Goal: Task Accomplishment & Management: Manage account settings

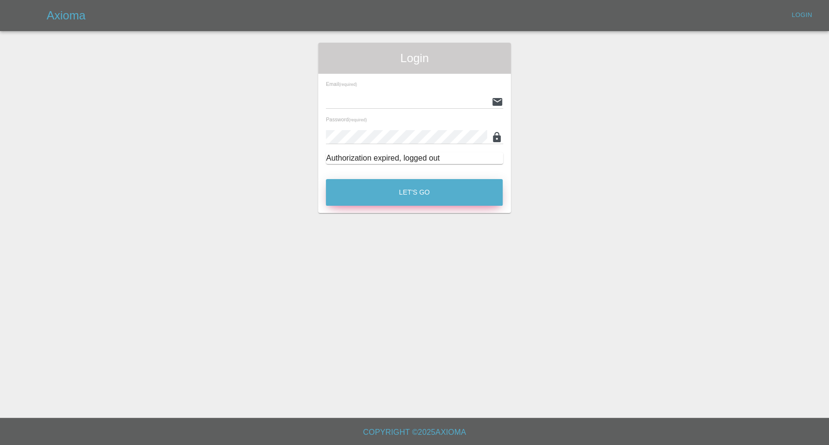
type input "[EMAIL_ADDRESS][DOMAIN_NAME]"
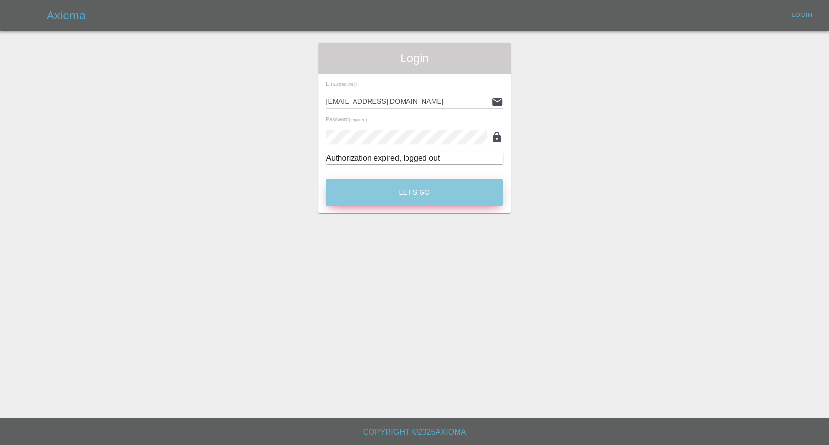
click at [432, 190] on button "Let's Go" at bounding box center [414, 192] width 177 height 27
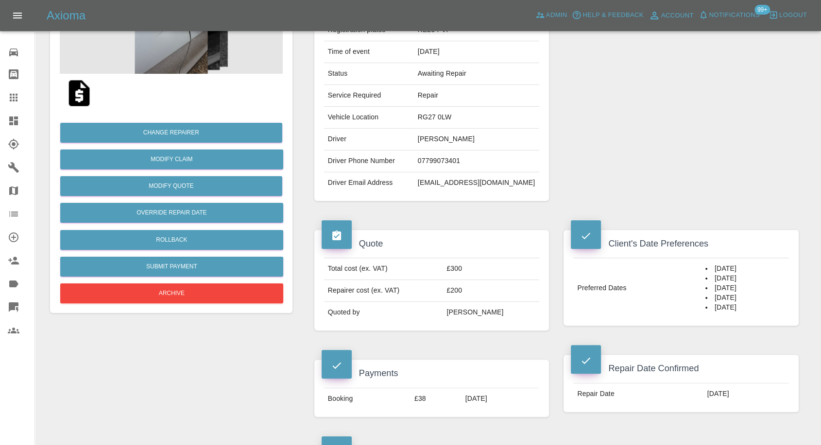
scroll to position [162, 0]
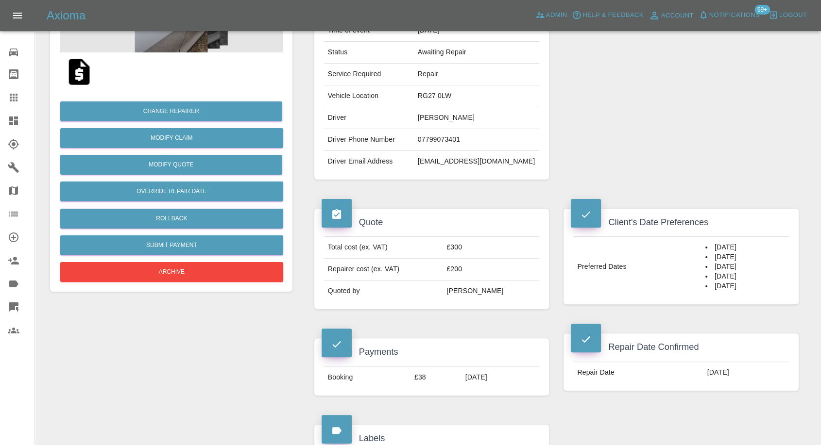
click at [12, 96] on icon at bounding box center [14, 98] width 12 height 12
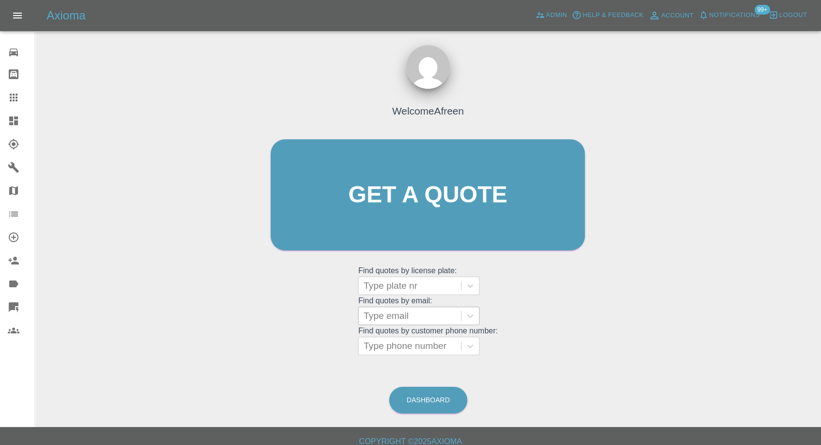
click at [391, 312] on div at bounding box center [409, 316] width 93 height 14
paste input ""[EMAIL_ADDRESS][DOMAIN_NAME]" <undefined>"
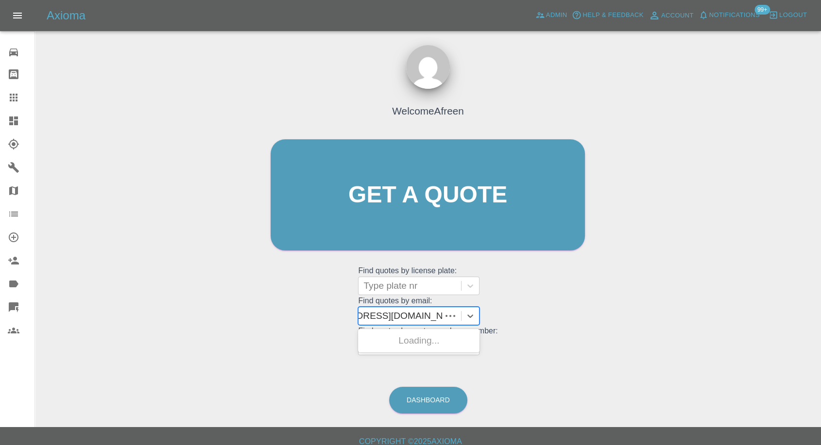
scroll to position [0, 47]
drag, startPoint x: 399, startPoint y: 314, endPoint x: 778, endPoint y: 315, distance: 378.9
click at [778, 315] on div "Welcome Afreen Get a quote Get a quote Find quotes by license plate: Type plate…" at bounding box center [428, 241] width 770 height 349
type input "[EMAIL_ADDRESS][DOMAIN_NAME]"
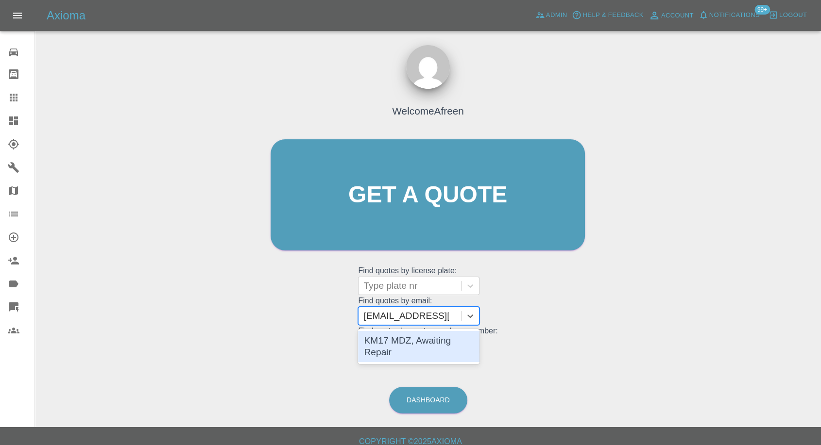
click at [438, 343] on div "KM17 MDZ, Awaiting Repair" at bounding box center [418, 346] width 121 height 31
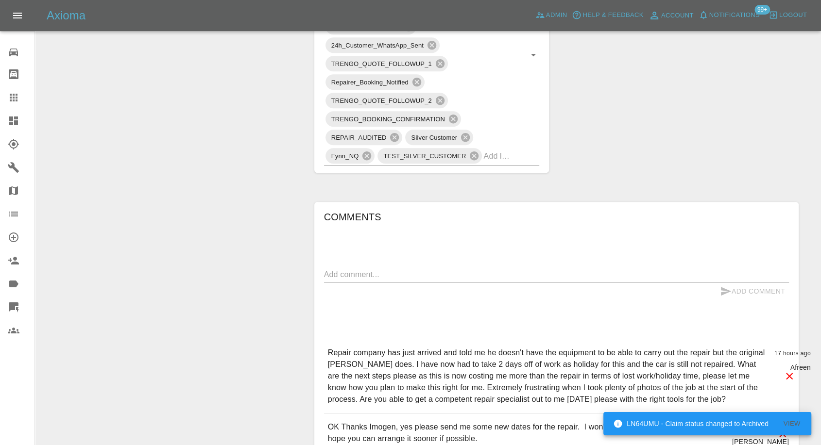
scroll to position [755, 0]
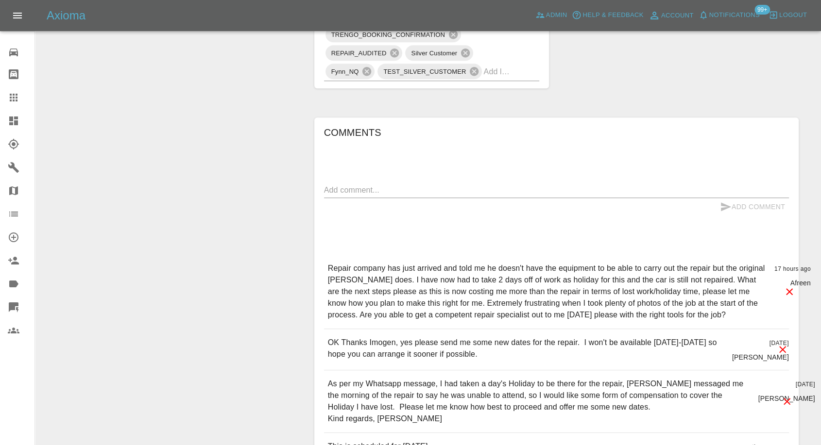
click at [8, 92] on icon at bounding box center [14, 98] width 12 height 12
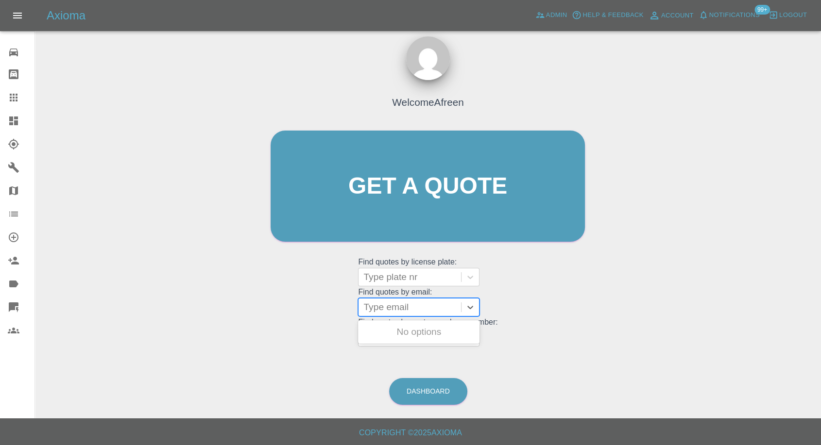
click at [401, 307] on div at bounding box center [409, 308] width 93 height 14
paste input ""[EMAIL_ADDRESS][DOMAIN_NAME]" <undefined>"
drag, startPoint x: 399, startPoint y: 306, endPoint x: 671, endPoint y: 330, distance: 273.1
click at [670, 330] on div "Welcome Afreen Get a quote Get a quote Find quotes by license plate: Type plate…" at bounding box center [428, 232] width 770 height 349
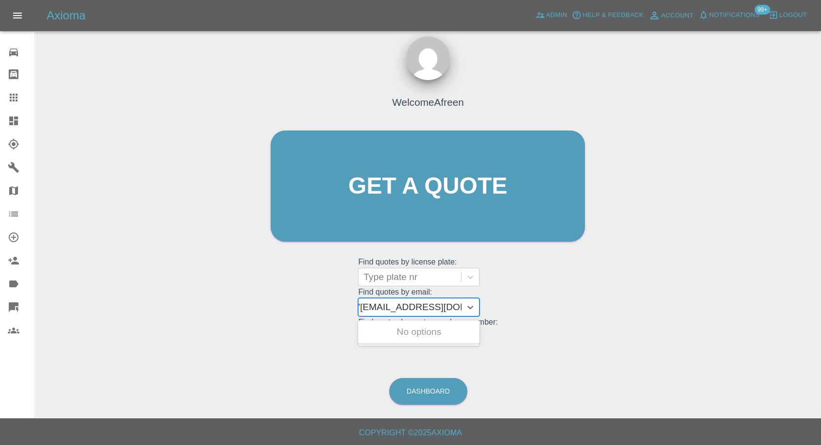
scroll to position [0, 4]
type input "[EMAIL_ADDRESS][DOMAIN_NAME]"
click at [453, 329] on div "HJ63 EUF, Awaiting Repair" at bounding box center [418, 338] width 121 height 31
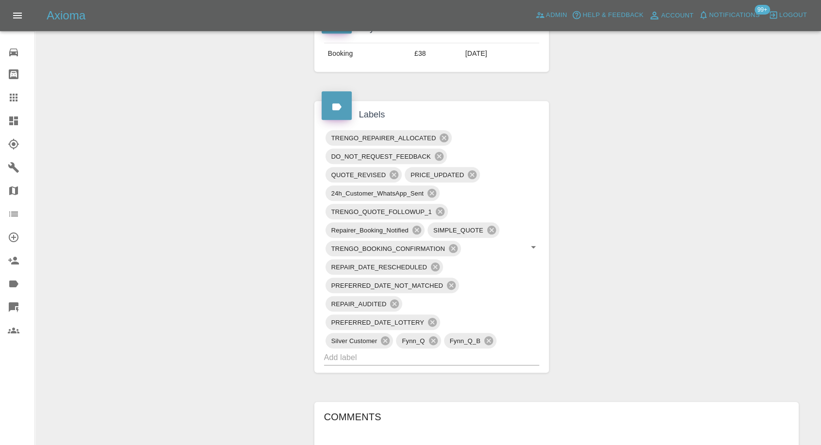
scroll to position [324, 0]
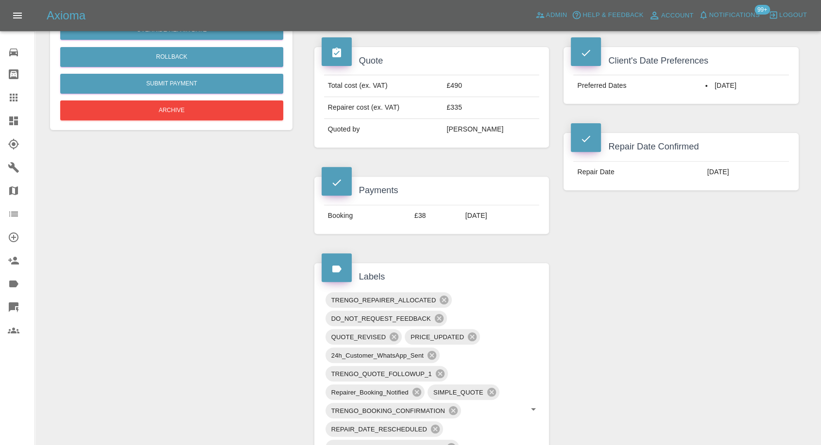
click at [16, 97] on icon at bounding box center [14, 98] width 8 height 8
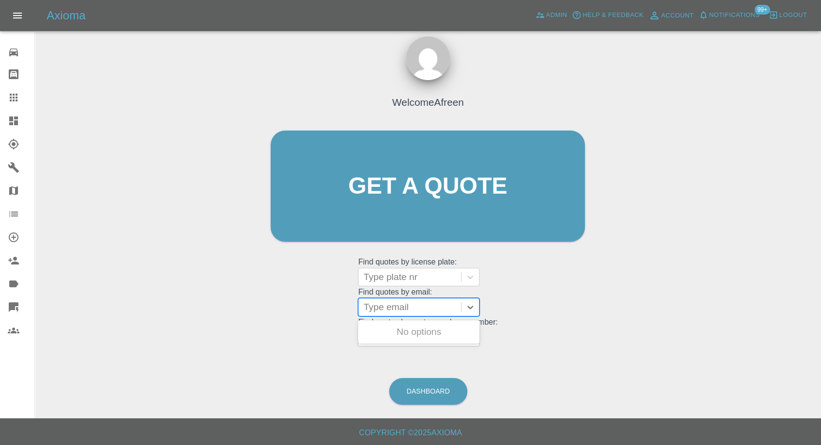
click at [407, 312] on div at bounding box center [409, 308] width 93 height 14
paste input ""[EMAIL_ADDRESS][DOMAIN_NAME]" <undefined>"
drag, startPoint x: 400, startPoint y: 308, endPoint x: 502, endPoint y: 313, distance: 102.1
click at [502, 313] on div "Welcome Afreen Get a quote Get a quote Find quotes by license plate: Type plate…" at bounding box center [427, 204] width 335 height 293
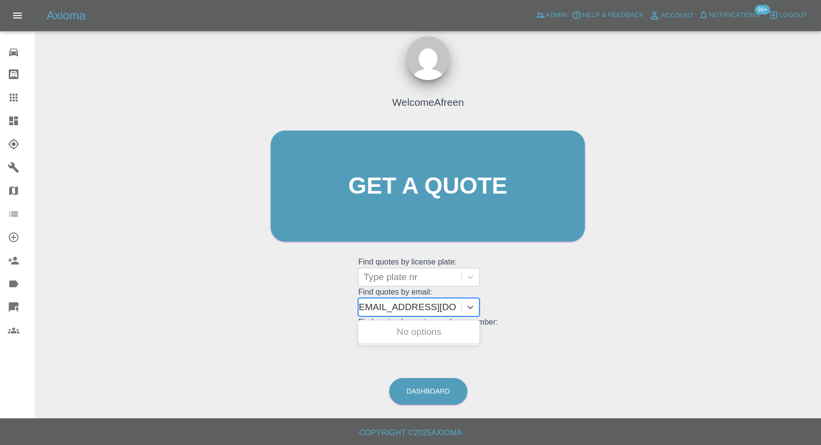
scroll to position [0, 4]
type input "[EMAIL_ADDRESS][DOMAIN_NAME]"
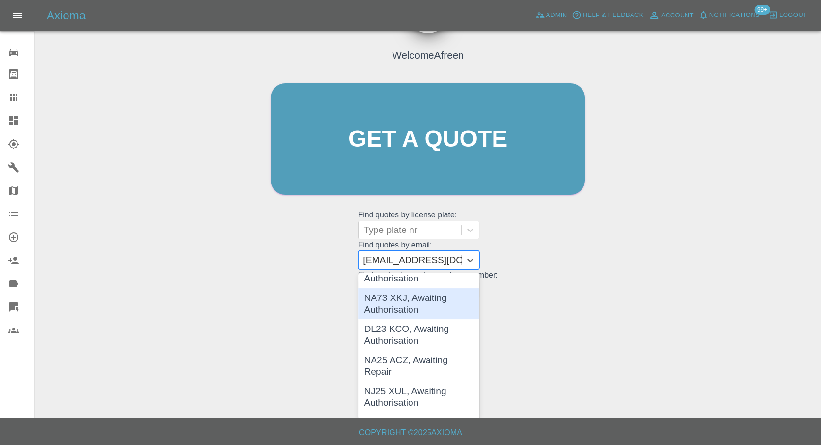
scroll to position [162, 0]
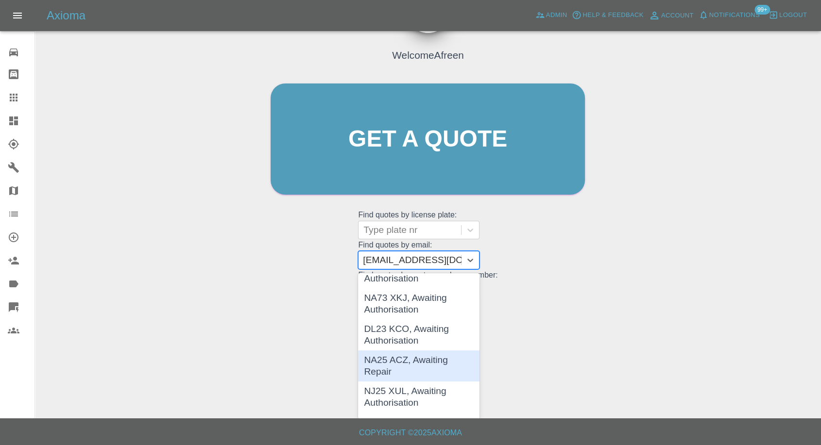
click at [435, 366] on div "NA25 ACZ, Awaiting Repair" at bounding box center [418, 366] width 121 height 31
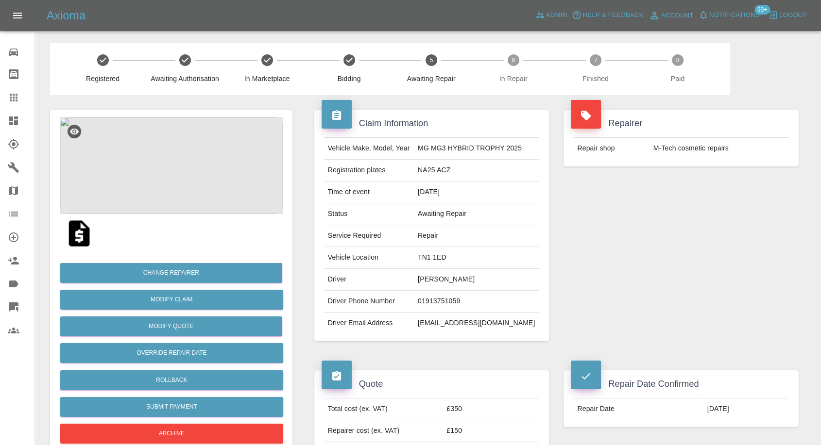
click at [13, 92] on icon at bounding box center [14, 98] width 12 height 12
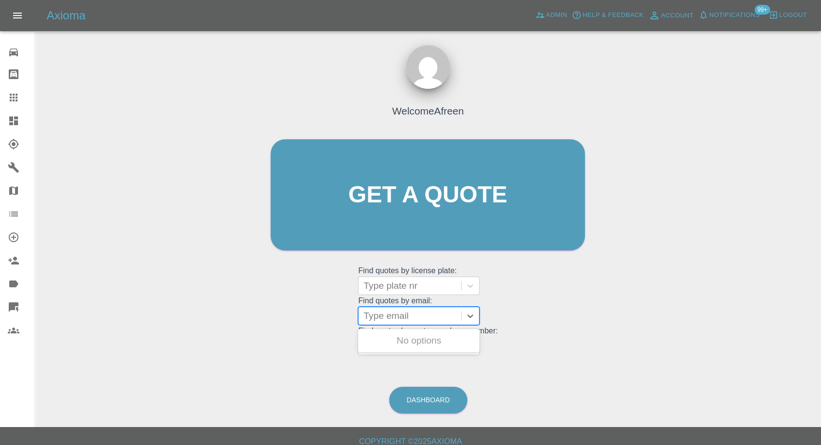
click at [405, 316] on div at bounding box center [409, 316] width 93 height 14
paste input ""[EMAIL_ADDRESS][DOMAIN_NAME]" <undefined>"
drag, startPoint x: 400, startPoint y: 316, endPoint x: 648, endPoint y: 309, distance: 247.8
click at [646, 311] on div "Welcome Afreen Get a quote Get a quote Find quotes by license plate: Type plate…" at bounding box center [428, 241] width 770 height 349
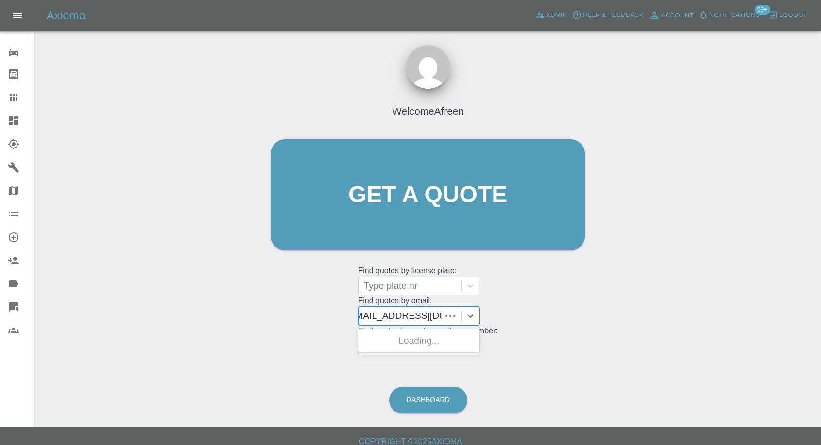
scroll to position [0, 1]
type input "[EMAIL_ADDRESS][DOMAIN_NAME]"
click at [434, 338] on div "LD59YUA, Awaiting Repair" at bounding box center [418, 346] width 121 height 31
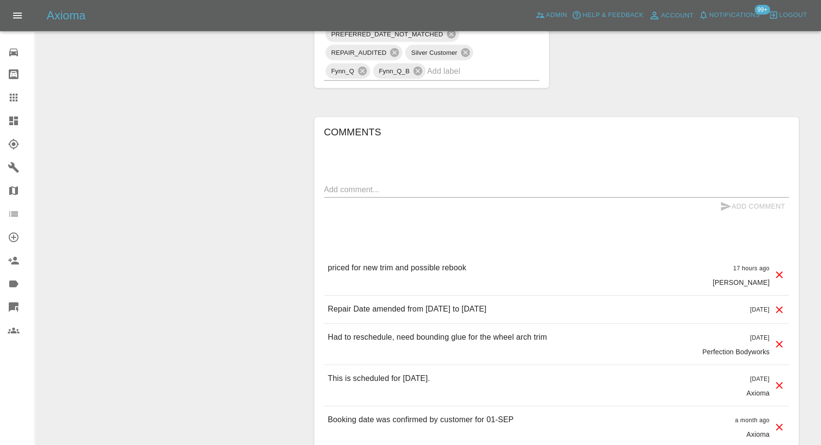
scroll to position [863, 0]
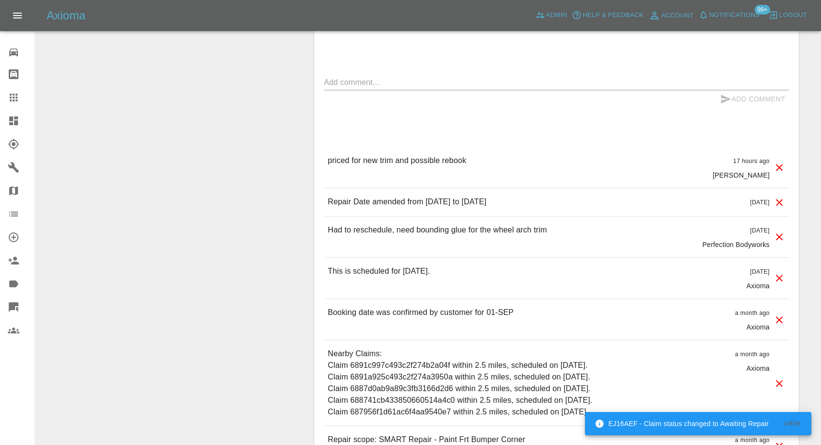
click at [15, 98] on icon at bounding box center [14, 98] width 12 height 12
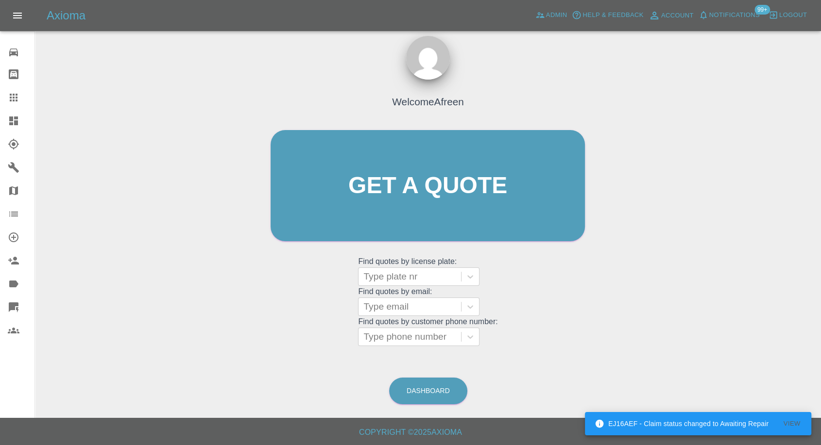
scroll to position [9, 0]
click at [377, 310] on div at bounding box center [409, 308] width 93 height 14
paste input ""[EMAIL_ADDRESS][DOMAIN_NAME]" <undefined>"
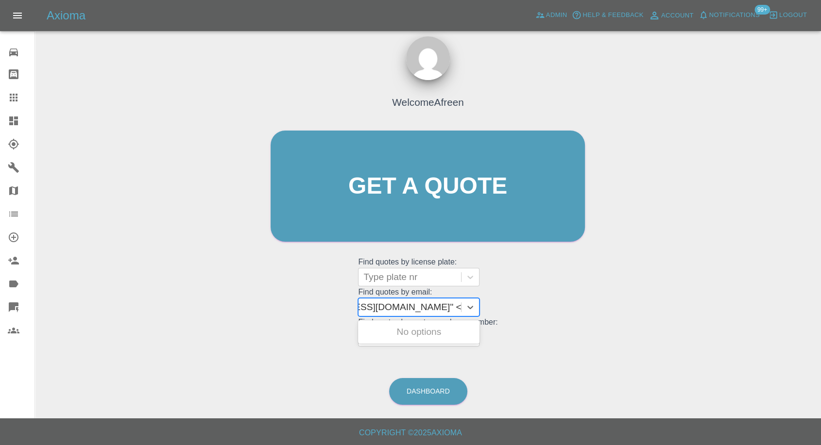
drag, startPoint x: 399, startPoint y: 305, endPoint x: 637, endPoint y: 263, distance: 241.2
click at [630, 278] on div "Welcome Afreen Get a quote Get a quote Find quotes by license plate: Type plate…" at bounding box center [428, 232] width 770 height 349
type input "[EMAIL_ADDRESS][DOMAIN_NAME]"
click at [435, 337] on div "GN66PHJ, Awaiting Repair" at bounding box center [418, 338] width 121 height 31
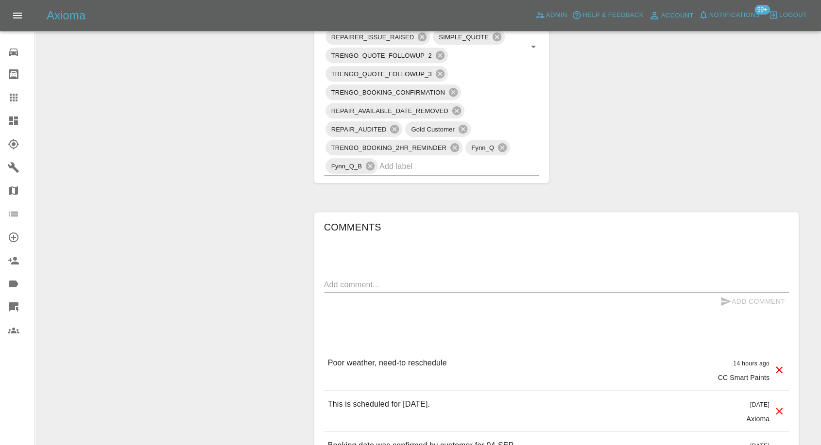
scroll to position [755, 0]
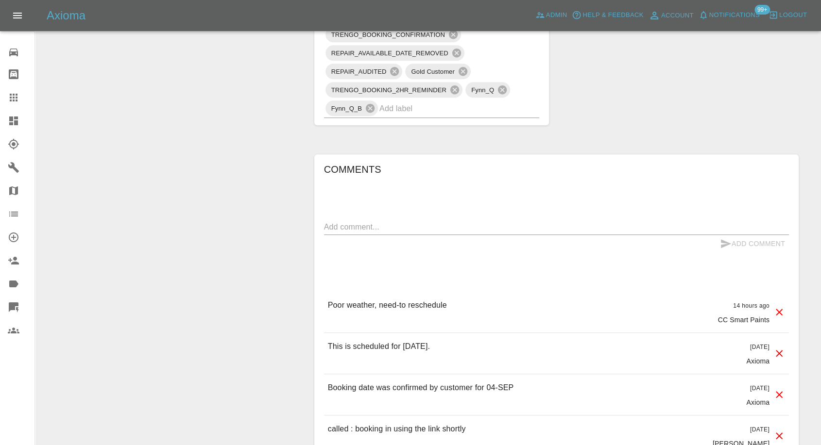
drag, startPoint x: 17, startPoint y: 103, endPoint x: 84, endPoint y: 137, distance: 75.0
click at [17, 103] on icon at bounding box center [14, 98] width 12 height 12
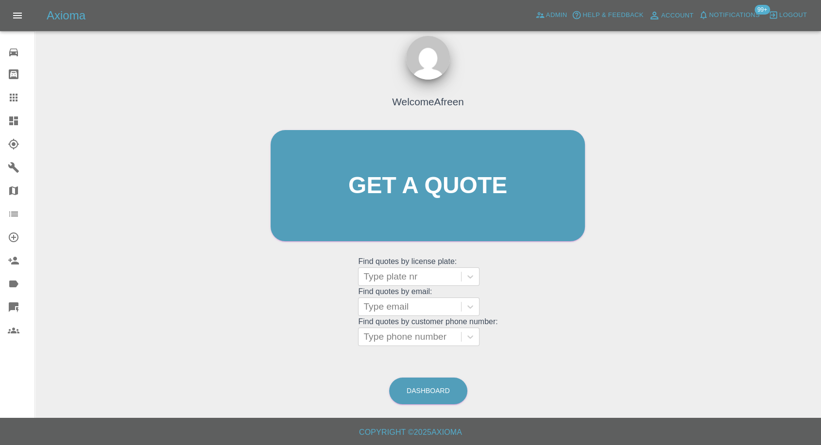
scroll to position [9, 0]
click at [385, 307] on div at bounding box center [409, 308] width 93 height 14
paste input ""[EMAIL_ADDRESS][DOMAIN_NAME]" <undefined>"
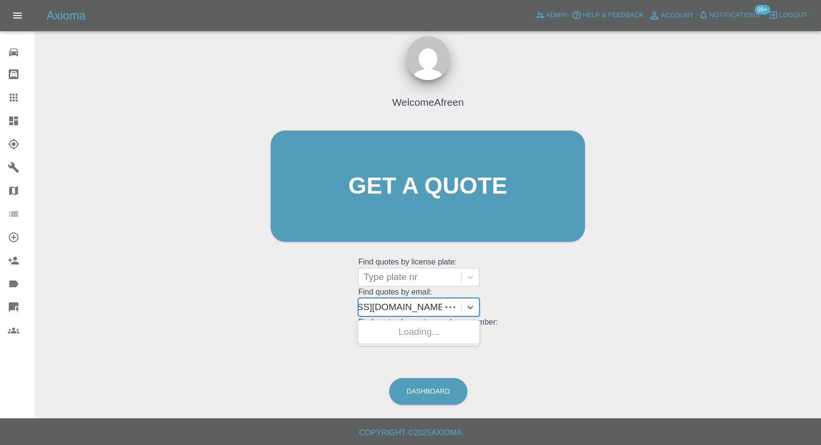
scroll to position [0, 66]
drag, startPoint x: 400, startPoint y: 308, endPoint x: 739, endPoint y: 314, distance: 339.6
click at [739, 314] on div "Welcome Afreen Get a quote Get a quote Find quotes by license plate: Type plate…" at bounding box center [428, 232] width 770 height 349
type input "[EMAIL_ADDRESS][DOMAIN_NAME]"
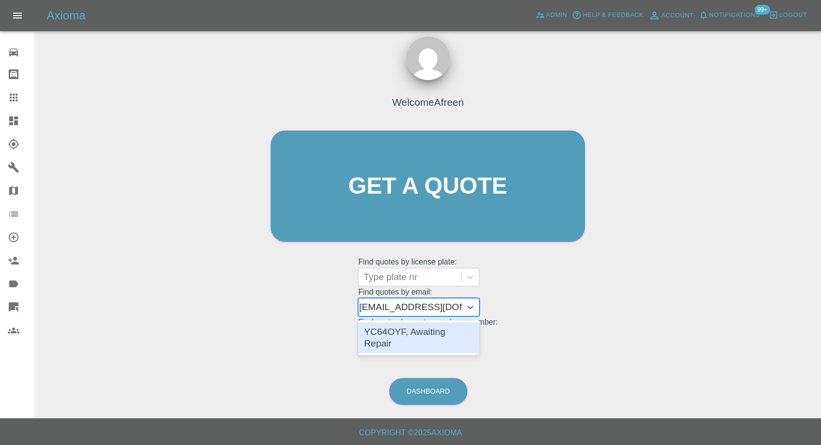
click at [388, 336] on div "YC64OYF, Awaiting Repair" at bounding box center [418, 338] width 121 height 31
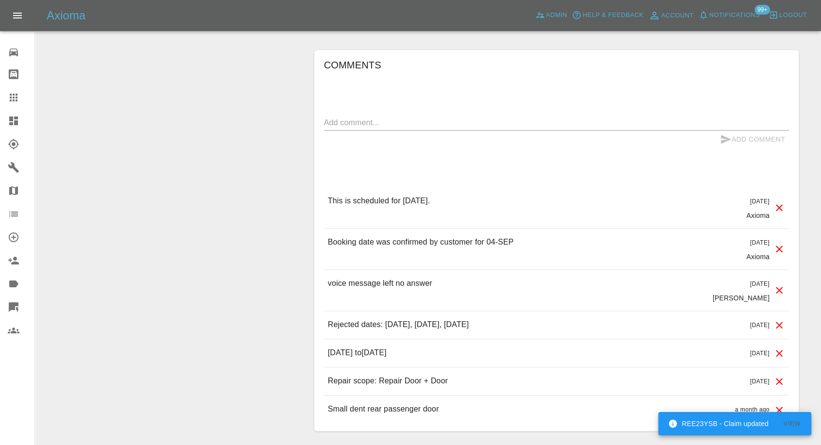
scroll to position [809, 0]
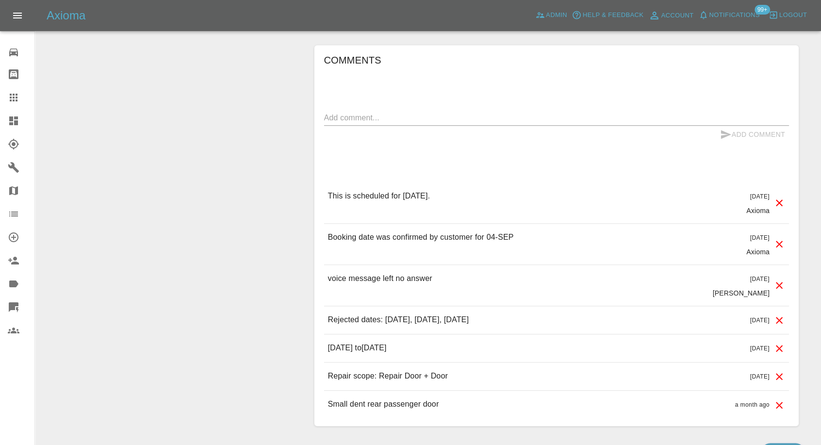
drag, startPoint x: 16, startPoint y: 99, endPoint x: 38, endPoint y: 112, distance: 26.3
click at [16, 99] on icon at bounding box center [14, 98] width 12 height 12
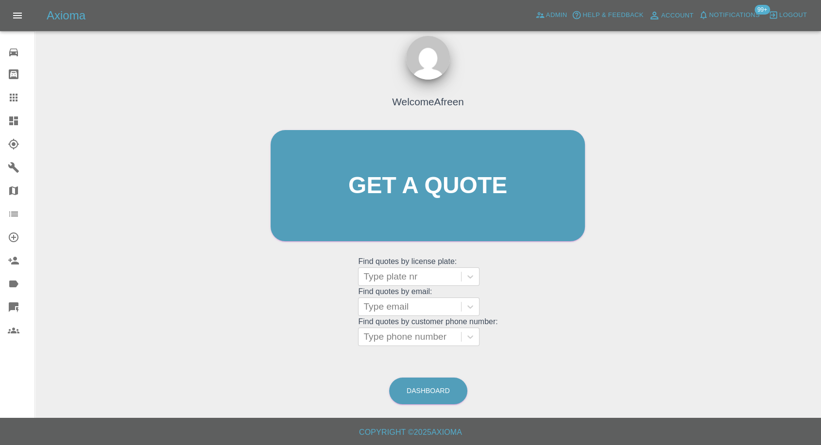
scroll to position [9, 0]
drag, startPoint x: 383, startPoint y: 299, endPoint x: 381, endPoint y: 306, distance: 6.5
click at [383, 303] on div "Type email" at bounding box center [410, 307] width 102 height 17
paste input ""[EMAIL_ADDRESS][DOMAIN_NAME]" <undefined>"
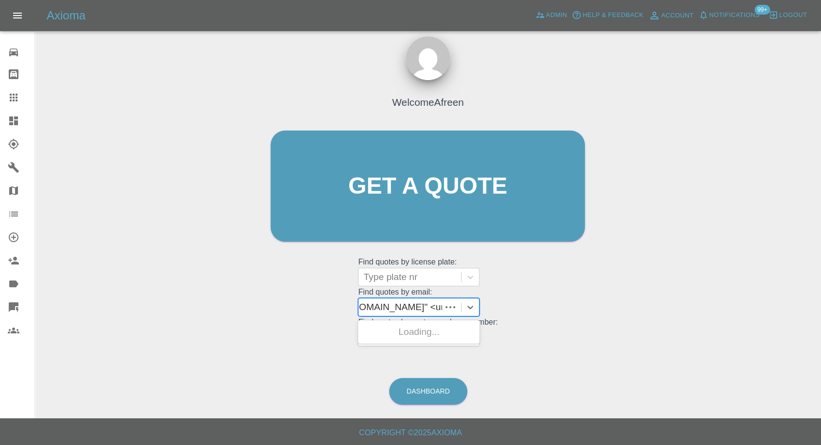
scroll to position [0, 87]
drag, startPoint x: 400, startPoint y: 307, endPoint x: 622, endPoint y: 304, distance: 221.5
click at [622, 304] on div "Welcome Afreen Get a quote Get a quote Find quotes by license plate: Type plate…" at bounding box center [428, 232] width 770 height 349
type input "[EMAIL_ADDRESS][DOMAIN_NAME]"
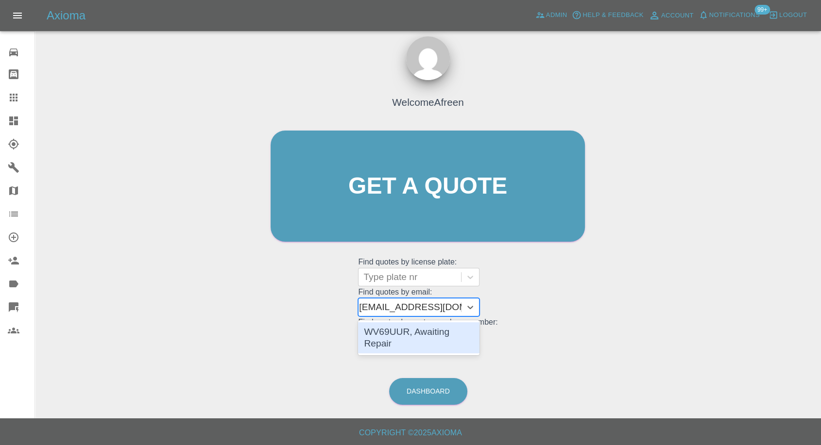
click at [445, 335] on div "WV69UUR, Awaiting Repair" at bounding box center [418, 338] width 121 height 31
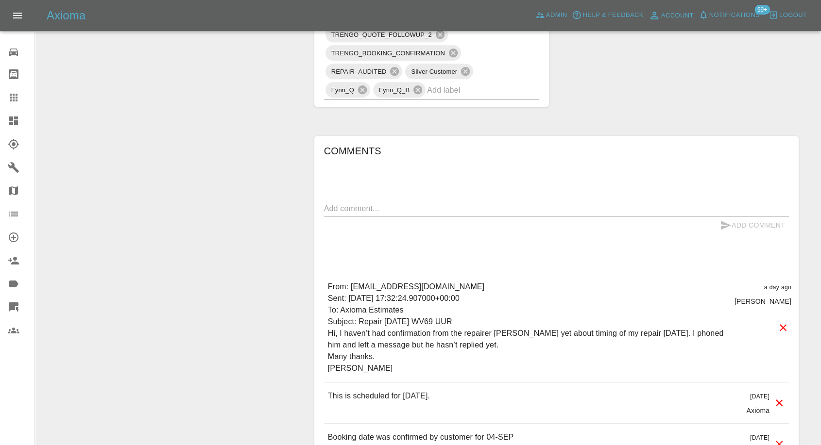
scroll to position [755, 0]
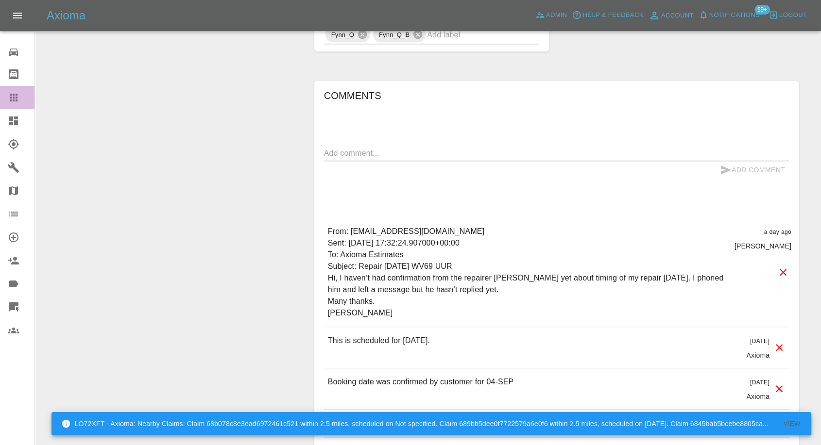
drag, startPoint x: 16, startPoint y: 98, endPoint x: 59, endPoint y: 134, distance: 55.9
click at [16, 98] on icon at bounding box center [14, 98] width 8 height 8
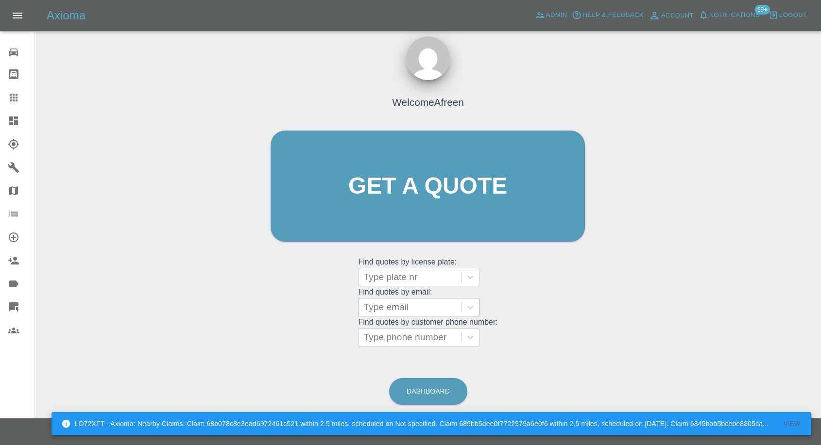
click at [395, 307] on div at bounding box center [409, 308] width 93 height 14
paste input ""[EMAIL_ADDRESS][DOMAIN_NAME]" <undefined>"
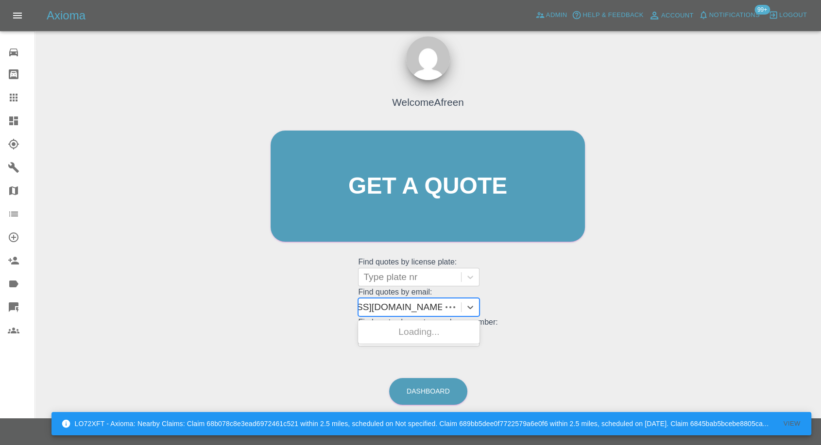
scroll to position [0, 66]
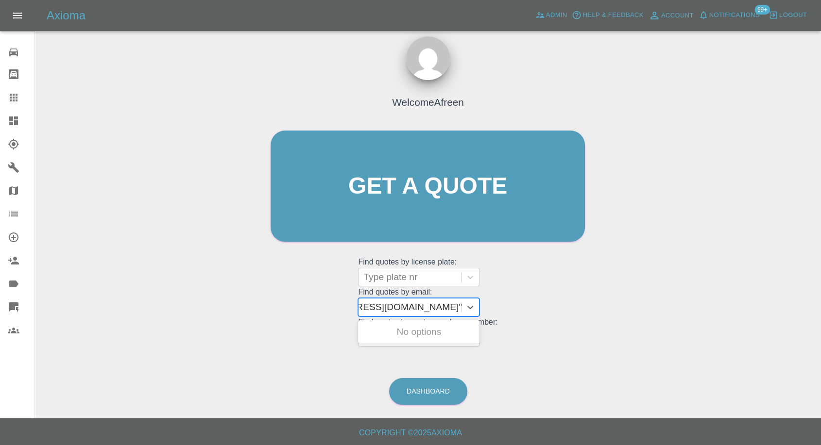
drag, startPoint x: 402, startPoint y: 305, endPoint x: 599, endPoint y: 313, distance: 197.4
click at [597, 314] on div "Welcome Afreen Get a quote Get a quote Find quotes by license plate: Type plate…" at bounding box center [428, 232] width 770 height 349
type input "[EMAIL_ADDRESS][DOMAIN_NAME]"
click at [391, 336] on div "KY67 AKU, Awaiting Repair" at bounding box center [418, 338] width 121 height 31
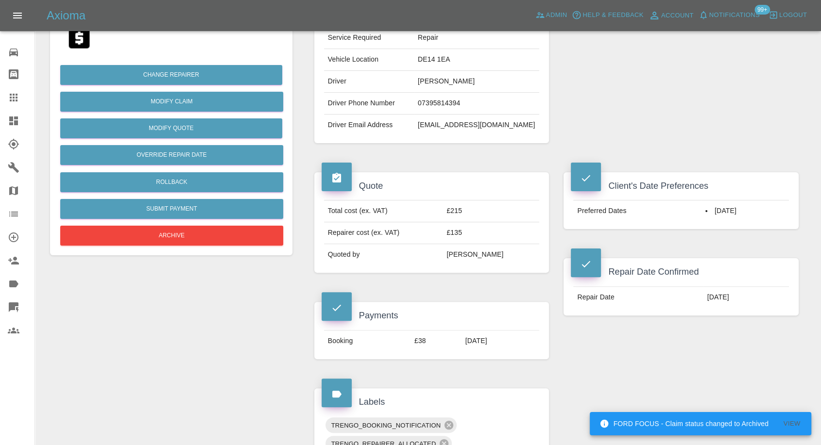
scroll to position [216, 0]
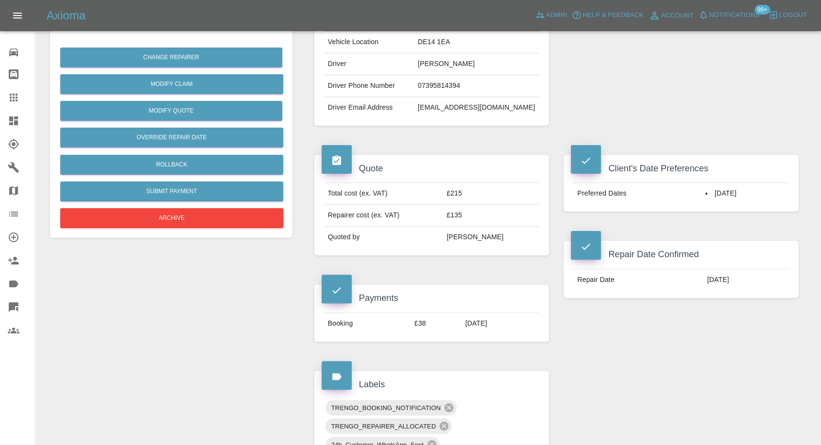
drag, startPoint x: 246, startPoint y: 363, endPoint x: 251, endPoint y: 364, distance: 5.5
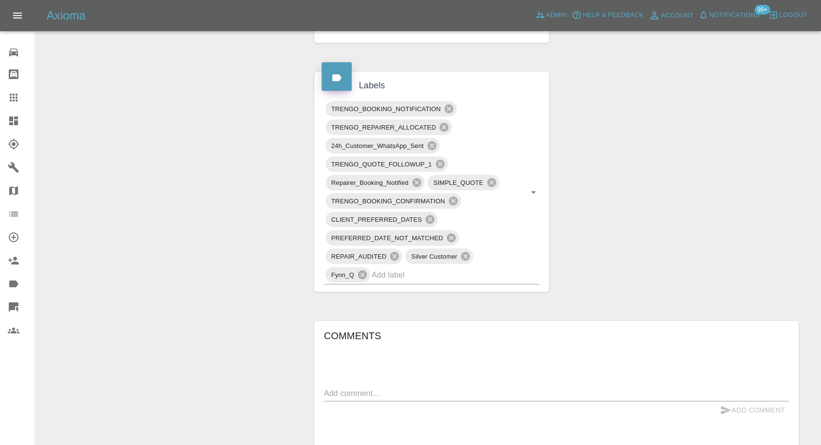
scroll to position [391, 0]
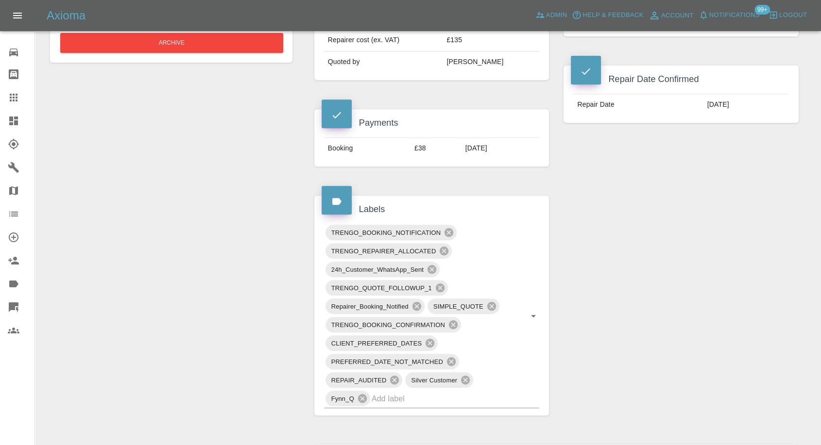
click at [16, 93] on icon at bounding box center [14, 98] width 12 height 12
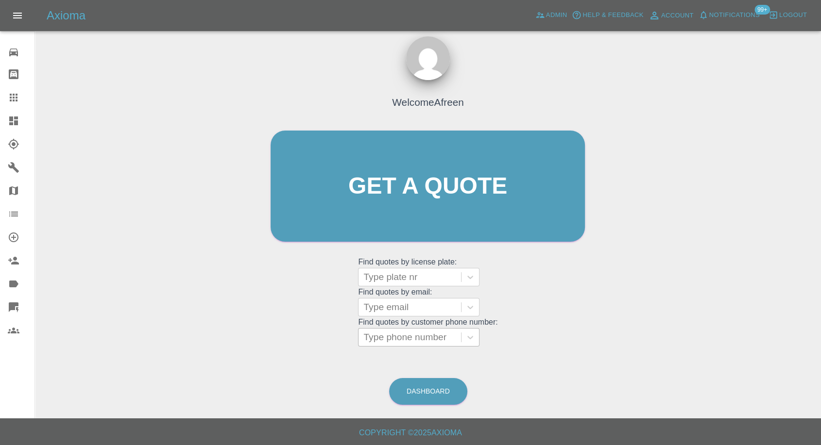
click at [419, 340] on div at bounding box center [409, 338] width 93 height 14
paste input ""[PERSON_NAME][EMAIL_ADDRESS][PERSON_NAME][DOMAIN_NAME]" <undefined>"
drag, startPoint x: 401, startPoint y: 335, endPoint x: 542, endPoint y: 327, distance: 141.1
click at [540, 328] on div "Welcome Afreen Get a quote Get a quote Find quotes by license plate: Type plate…" at bounding box center [427, 204] width 335 height 293
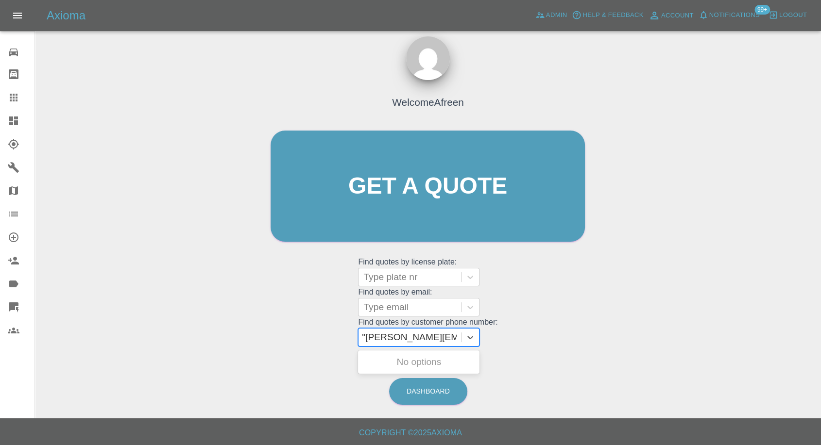
scroll to position [0, 0]
type input "[PERSON_NAME][EMAIL_ADDRESS][PERSON_NAME][DOMAIN_NAME]"
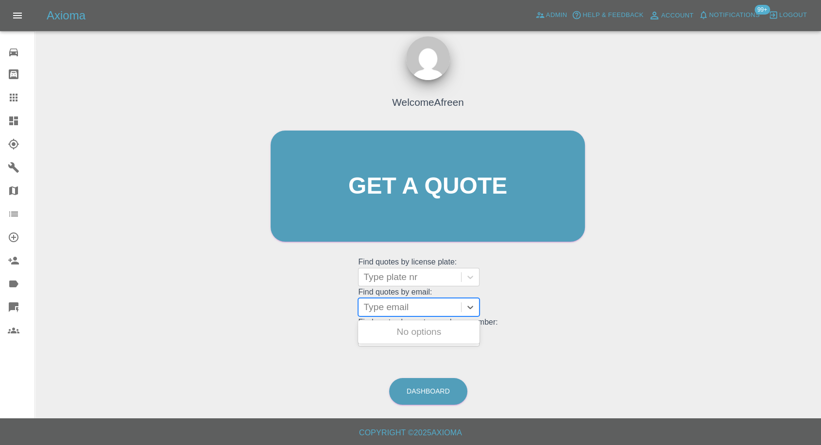
click at [420, 301] on div at bounding box center [409, 308] width 93 height 14
paste input ""[PERSON_NAME][EMAIL_ADDRESS][PERSON_NAME][DOMAIN_NAME]" <undefined>"
drag, startPoint x: 400, startPoint y: 310, endPoint x: 607, endPoint y: 316, distance: 207.0
click at [607, 315] on div "Welcome Afreen Get a quote Get a quote Find quotes by license plate: Type plate…" at bounding box center [428, 232] width 770 height 349
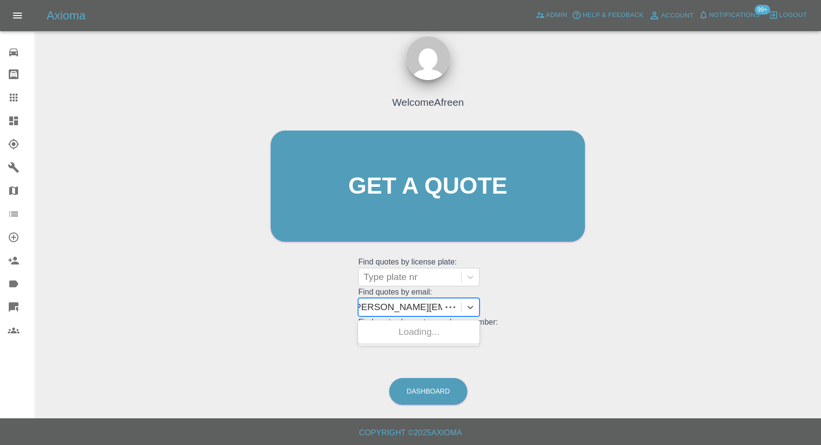
scroll to position [0, 0]
type input "[PERSON_NAME][EMAIL_ADDRESS][PERSON_NAME][DOMAIN_NAME]"
click at [407, 337] on div "VE69UWV, Awaiting Repair" at bounding box center [418, 338] width 121 height 31
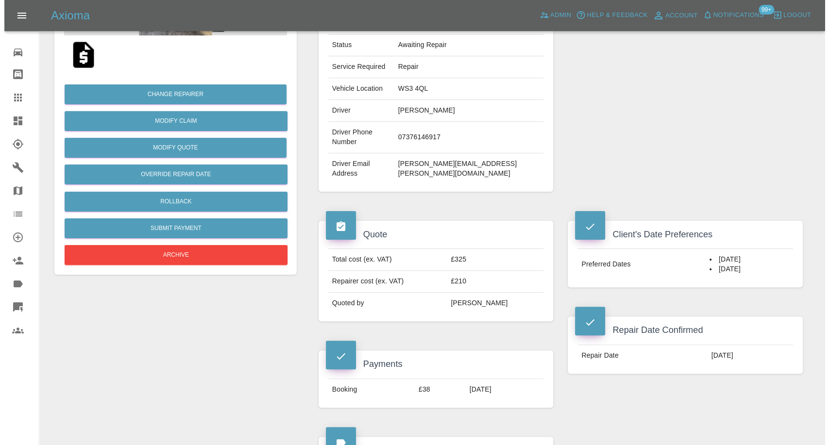
scroll to position [162, 0]
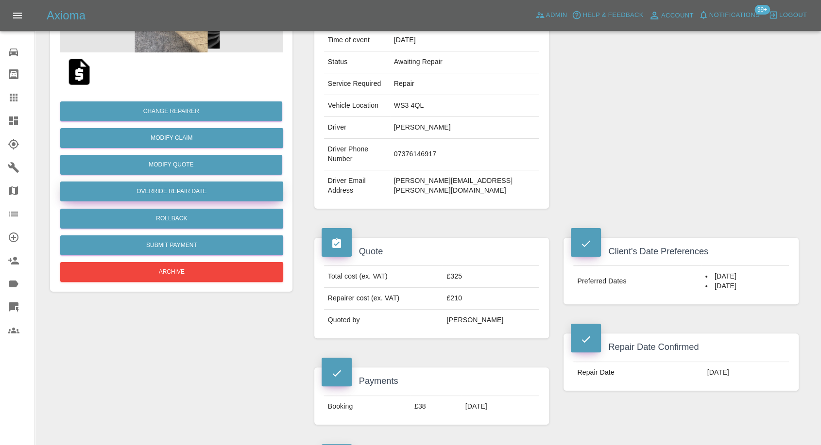
click at [200, 188] on button "Override Repair Date" at bounding box center [171, 192] width 223 height 20
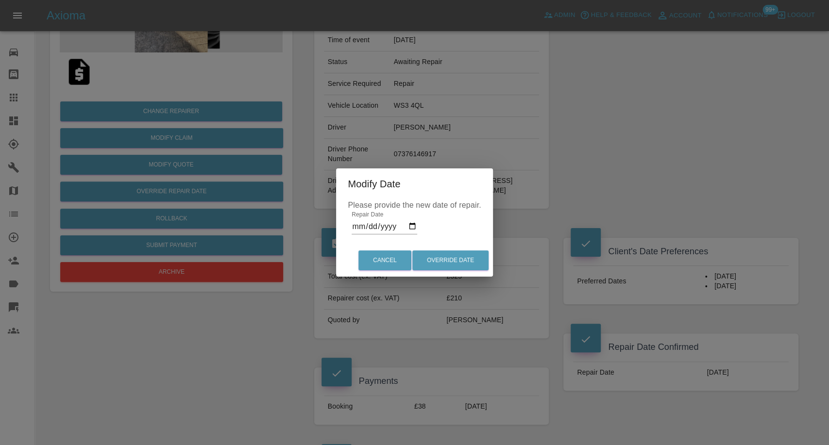
click at [415, 227] on input "[DATE]" at bounding box center [385, 227] width 66 height 16
type input "[DATE]"
click at [442, 263] on button "Override Date" at bounding box center [450, 261] width 76 height 20
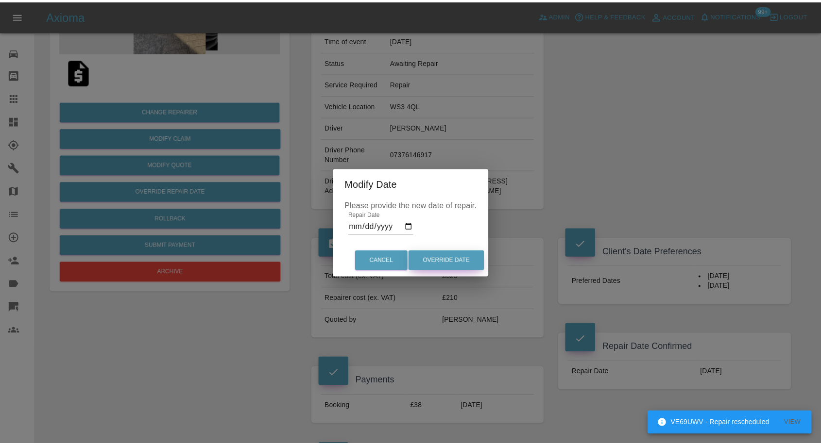
scroll to position [0, 0]
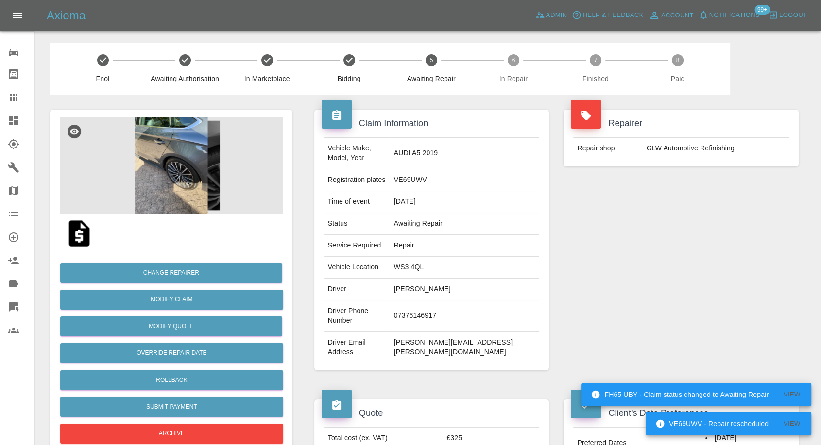
click at [15, 94] on icon at bounding box center [14, 98] width 12 height 12
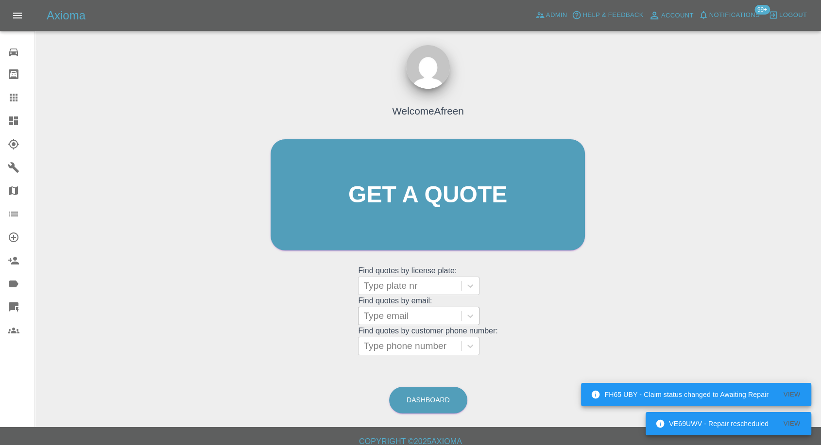
click at [426, 312] on div at bounding box center [409, 316] width 93 height 14
paste input ""[EMAIL_ADDRESS][DOMAIN_NAME]" <undefined>"
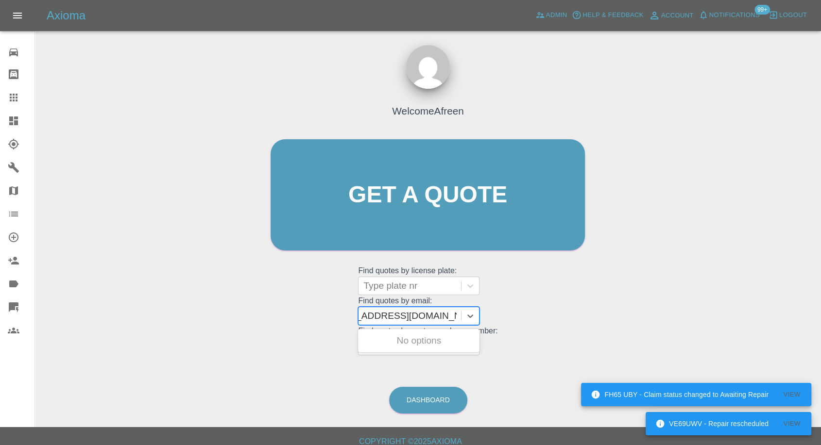
scroll to position [0, 34]
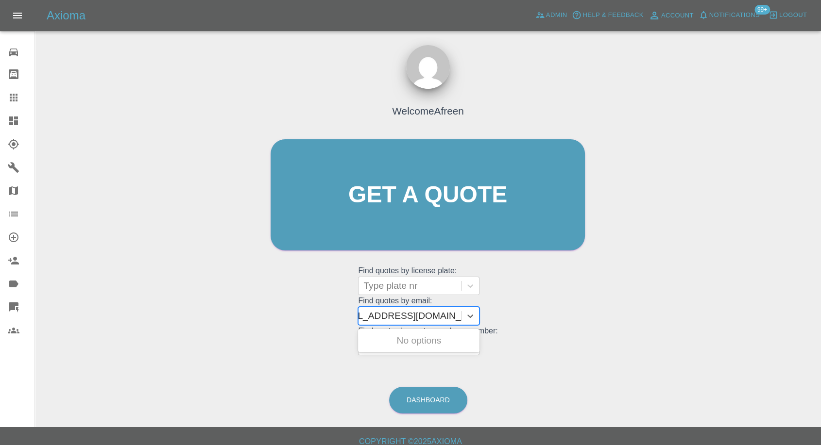
drag, startPoint x: 399, startPoint y: 317, endPoint x: 578, endPoint y: 321, distance: 178.3
click at [578, 321] on div "Welcome Afreen Get a quote Get a quote Find quotes by license plate: Type plate…" at bounding box center [427, 213] width 335 height 293
type input "[EMAIL_ADDRESS][DOMAIN_NAME]"
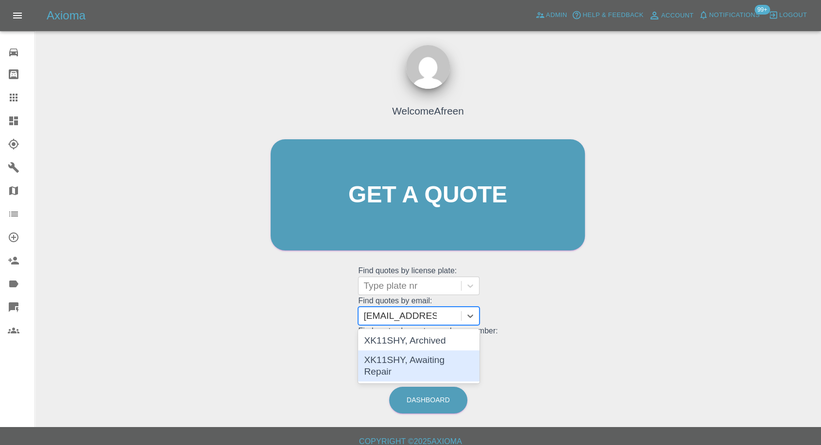
click at [432, 366] on div "XK11SHY, Awaiting Repair" at bounding box center [418, 366] width 121 height 31
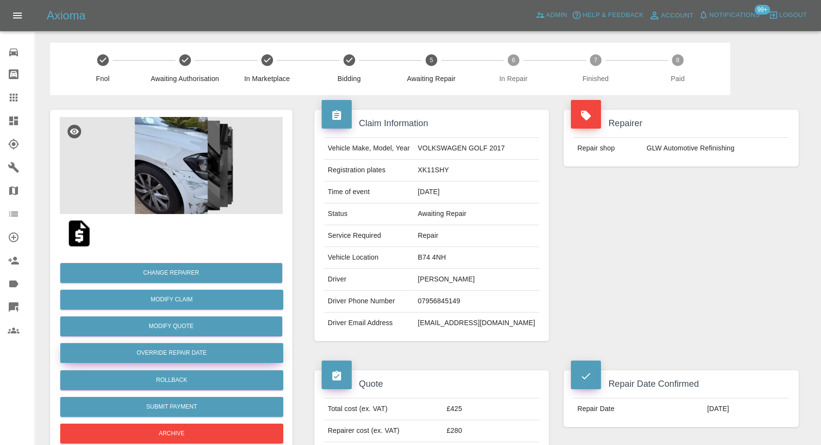
click at [180, 355] on button "Override Repair Date" at bounding box center [171, 353] width 223 height 20
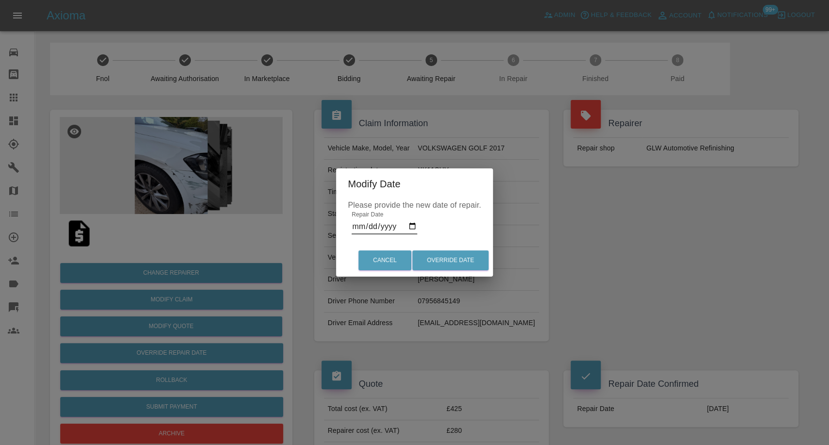
click at [411, 224] on input "[DATE]" at bounding box center [385, 227] width 66 height 16
type input "[DATE]"
click at [454, 261] on button "Override Date" at bounding box center [450, 261] width 76 height 20
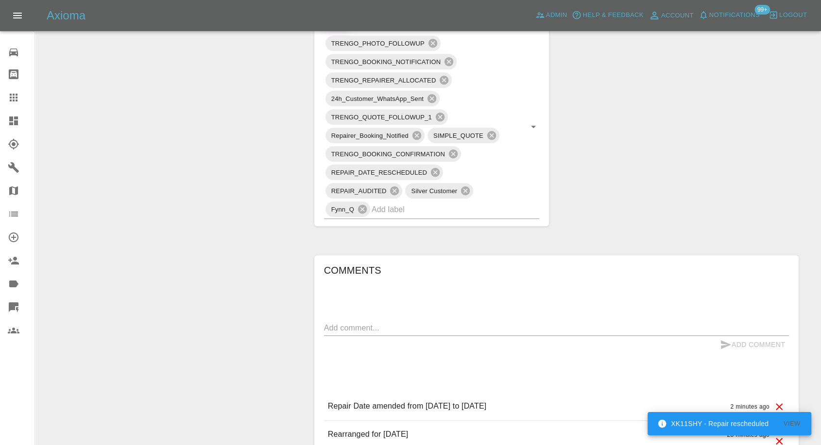
scroll to position [648, 0]
